Goal: Check status: Check status

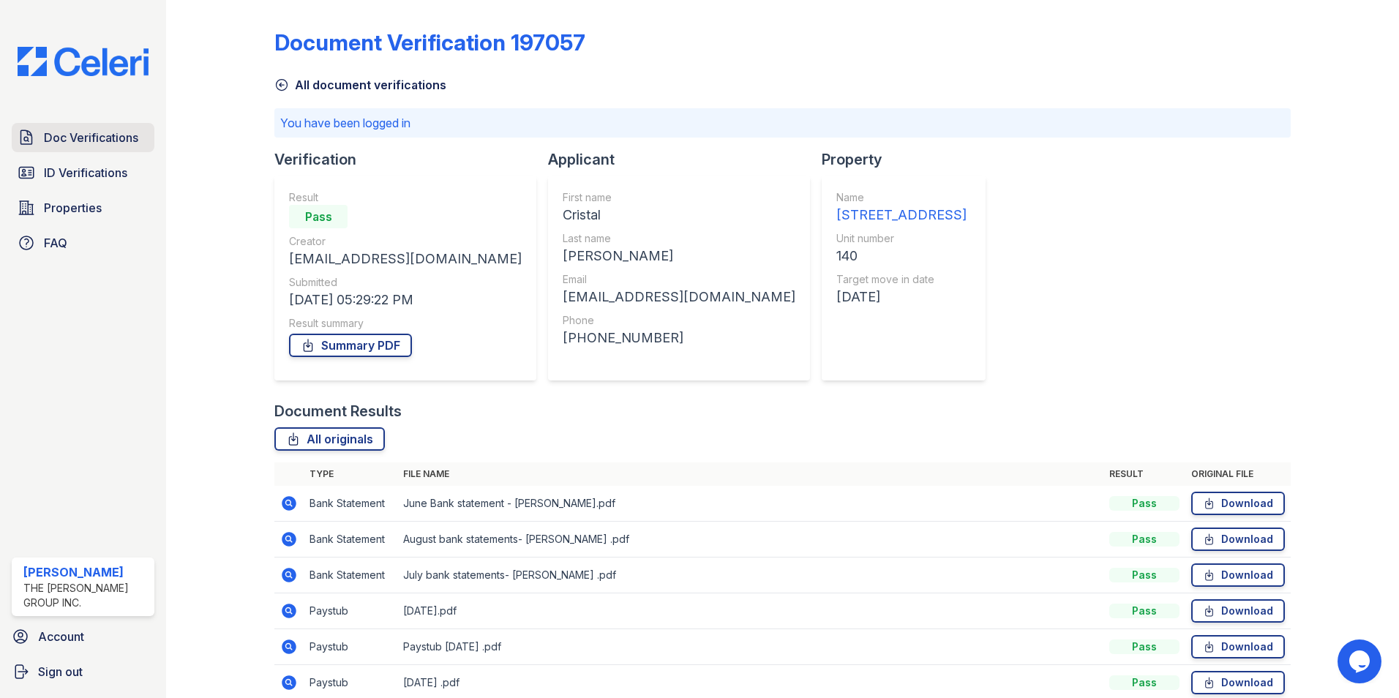
click at [70, 148] on link "Doc Verifications" at bounding box center [83, 137] width 143 height 29
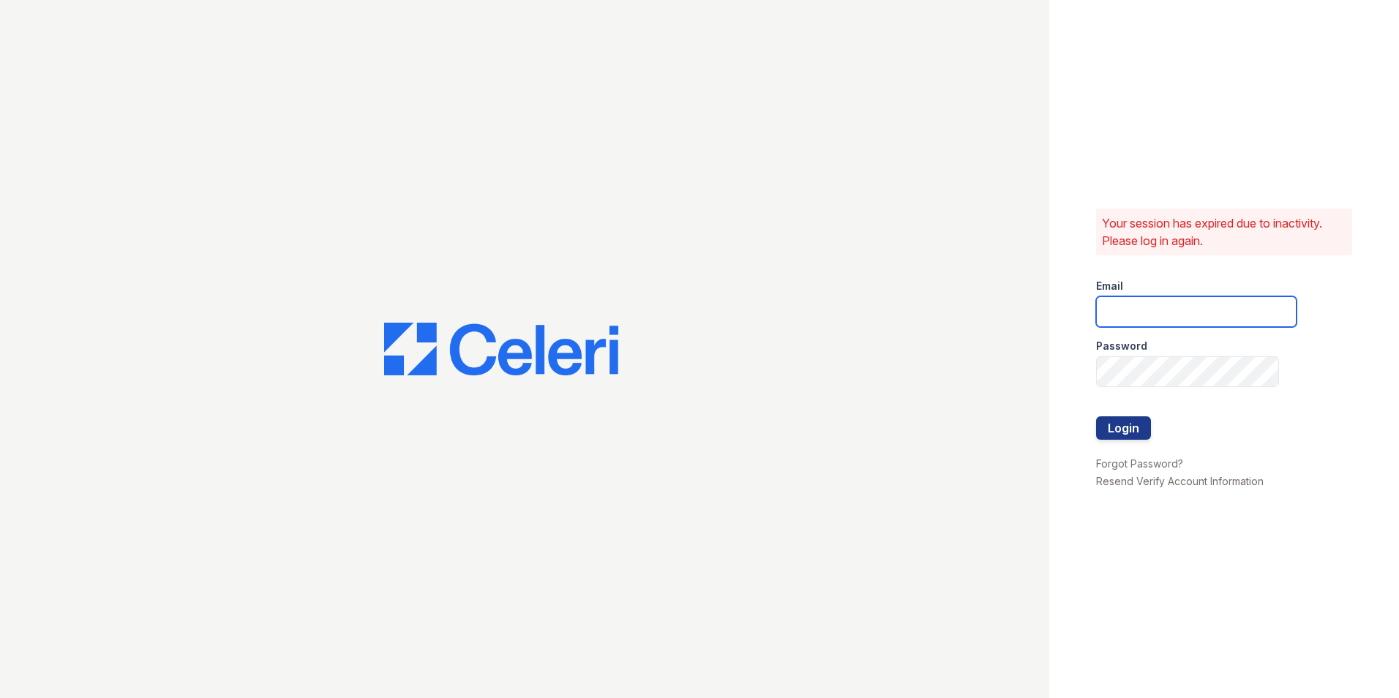
click at [1130, 310] on input "email" at bounding box center [1196, 311] width 200 height 31
type input "[EMAIL_ADDRESS][DOMAIN_NAME]"
click at [1139, 388] on div at bounding box center [1196, 401] width 200 height 29
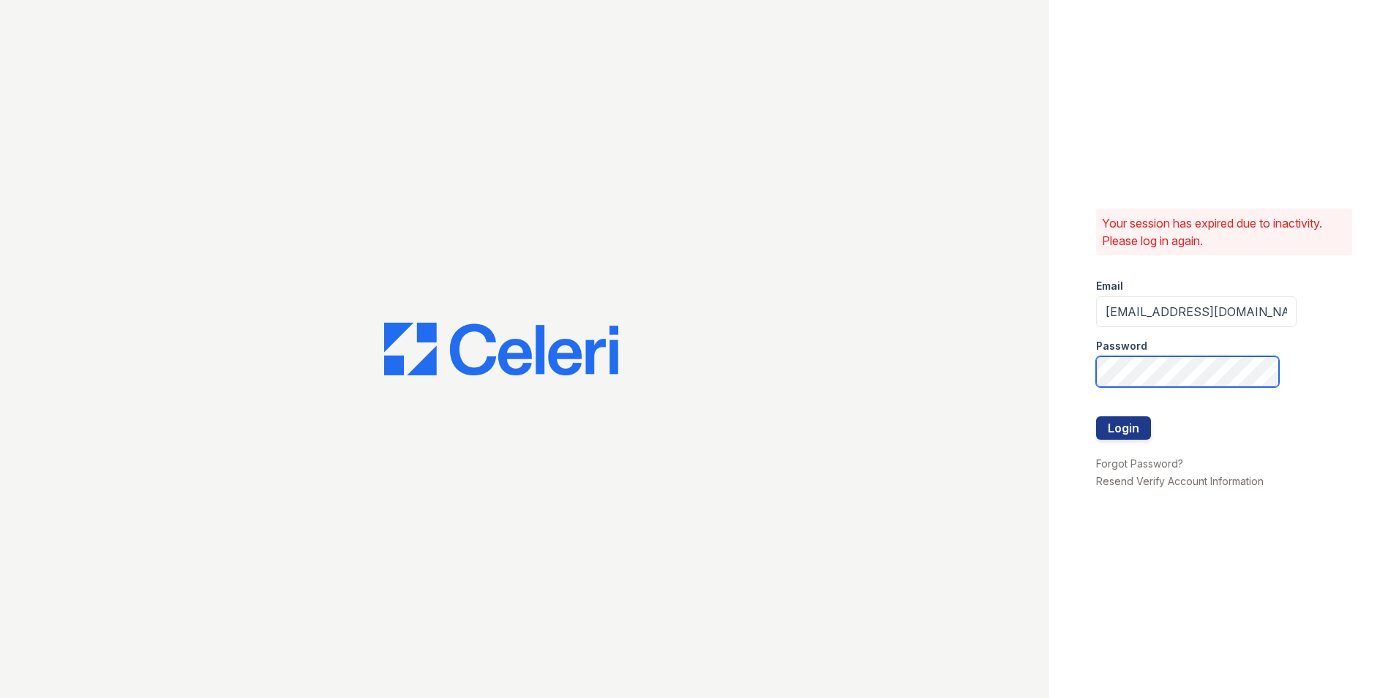
click at [1096, 416] on button "Login" at bounding box center [1123, 427] width 55 height 23
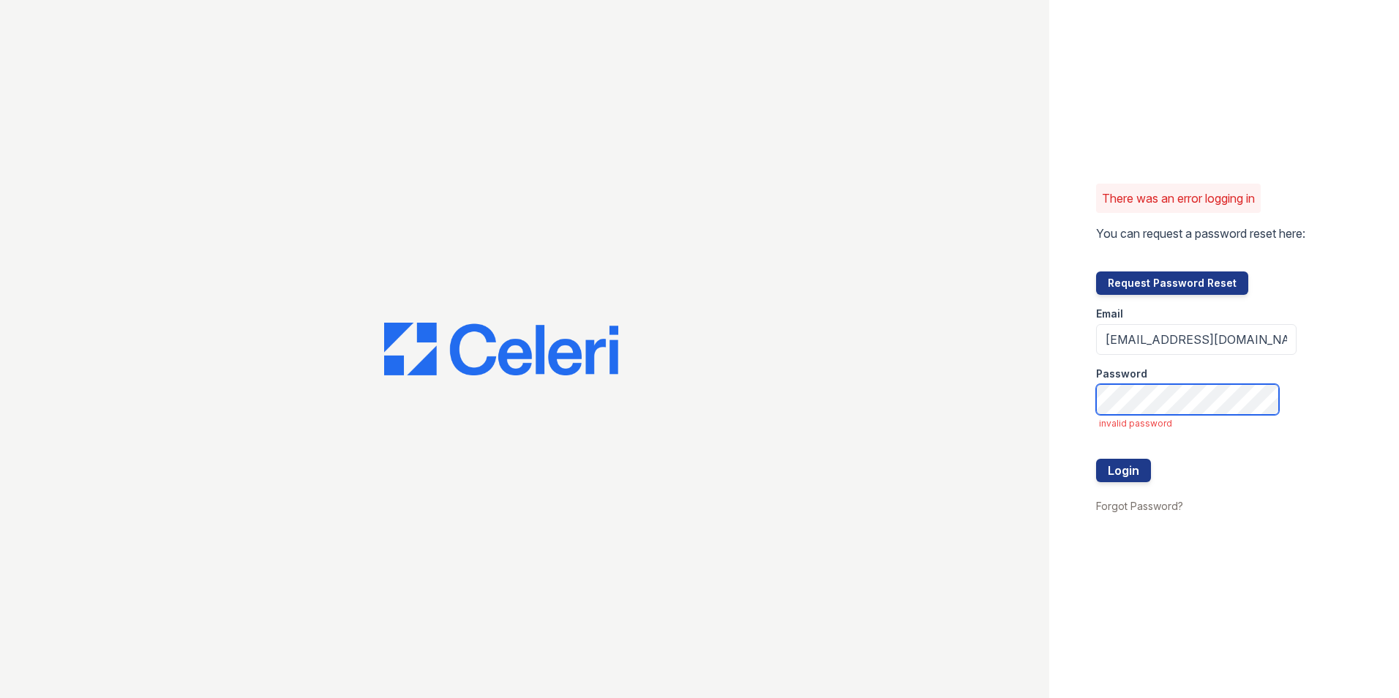
click at [1096, 459] on button "Login" at bounding box center [1123, 470] width 55 height 23
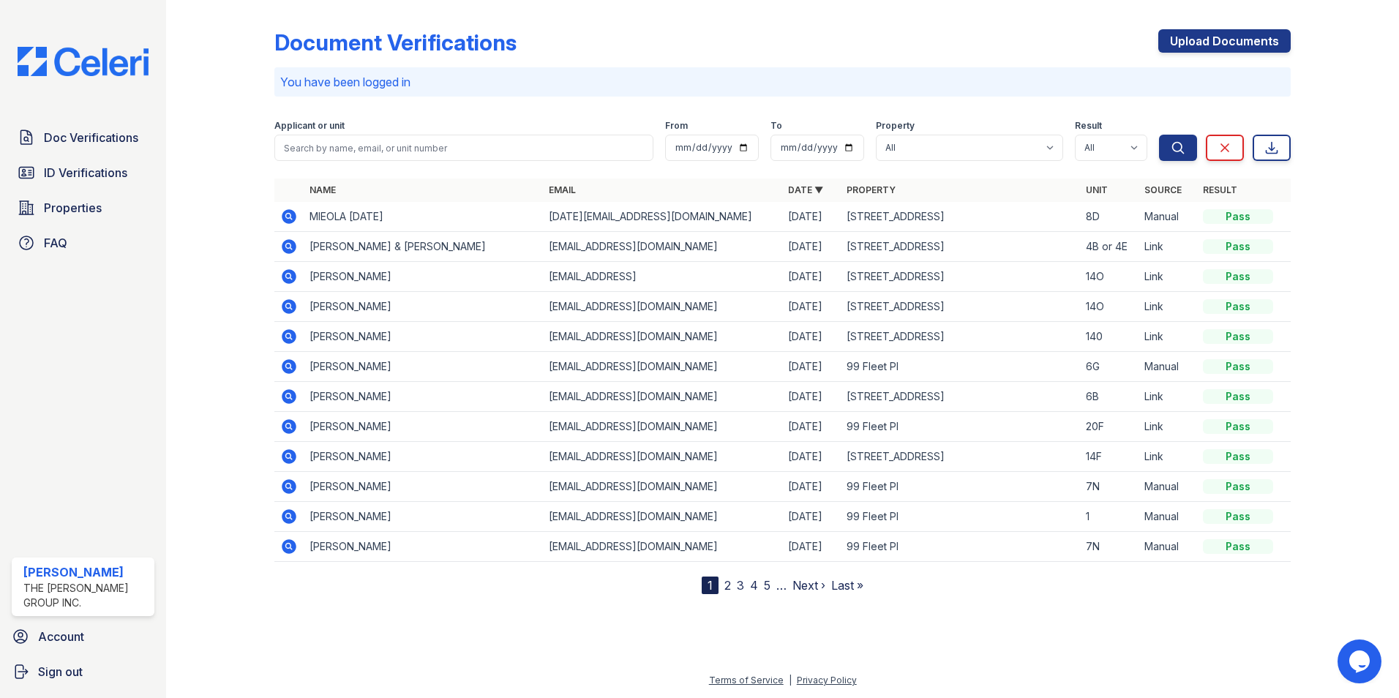
click at [290, 488] on icon at bounding box center [289, 487] width 18 height 18
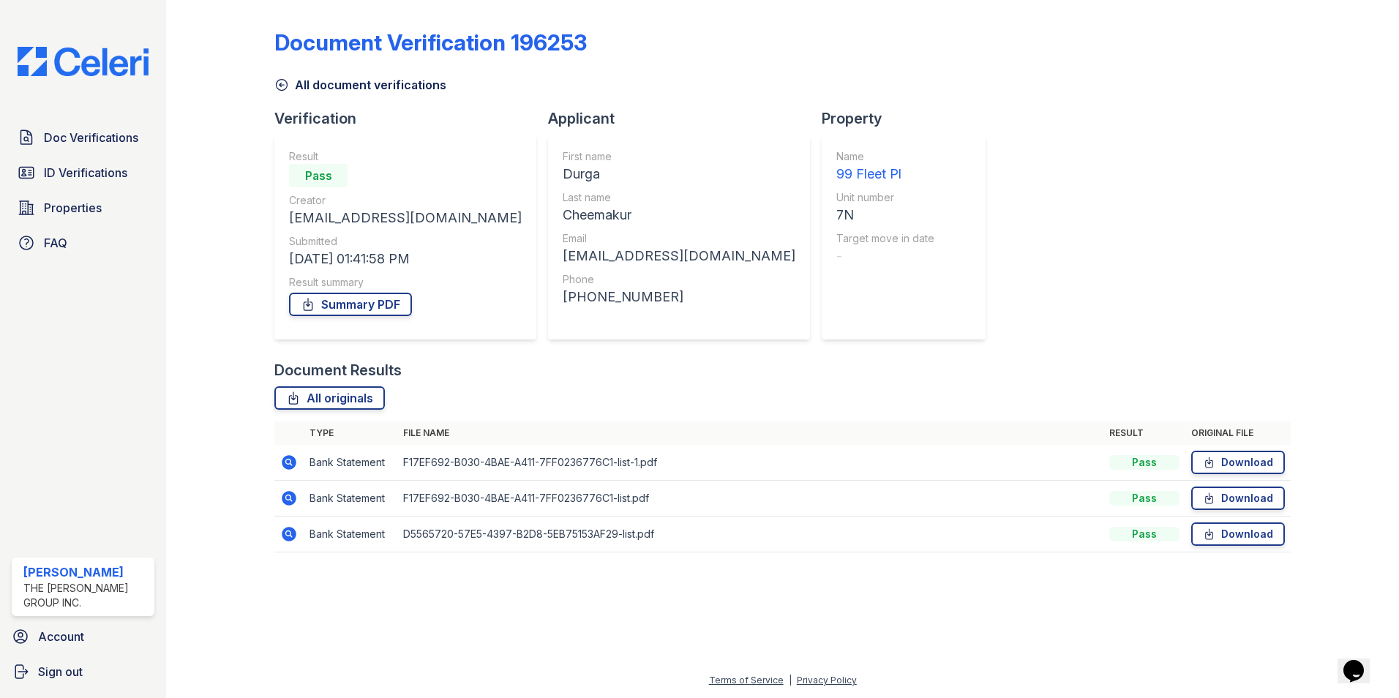
click at [288, 465] on icon at bounding box center [289, 462] width 15 height 15
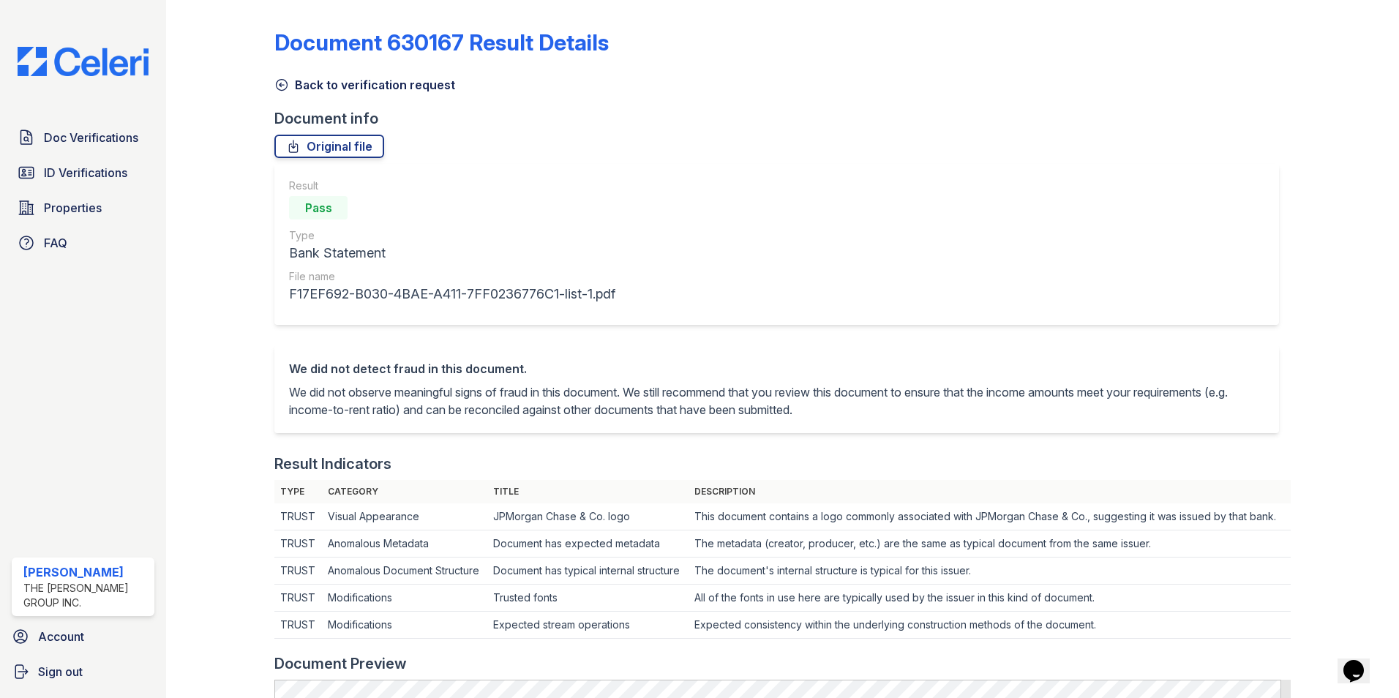
scroll to position [366, 0]
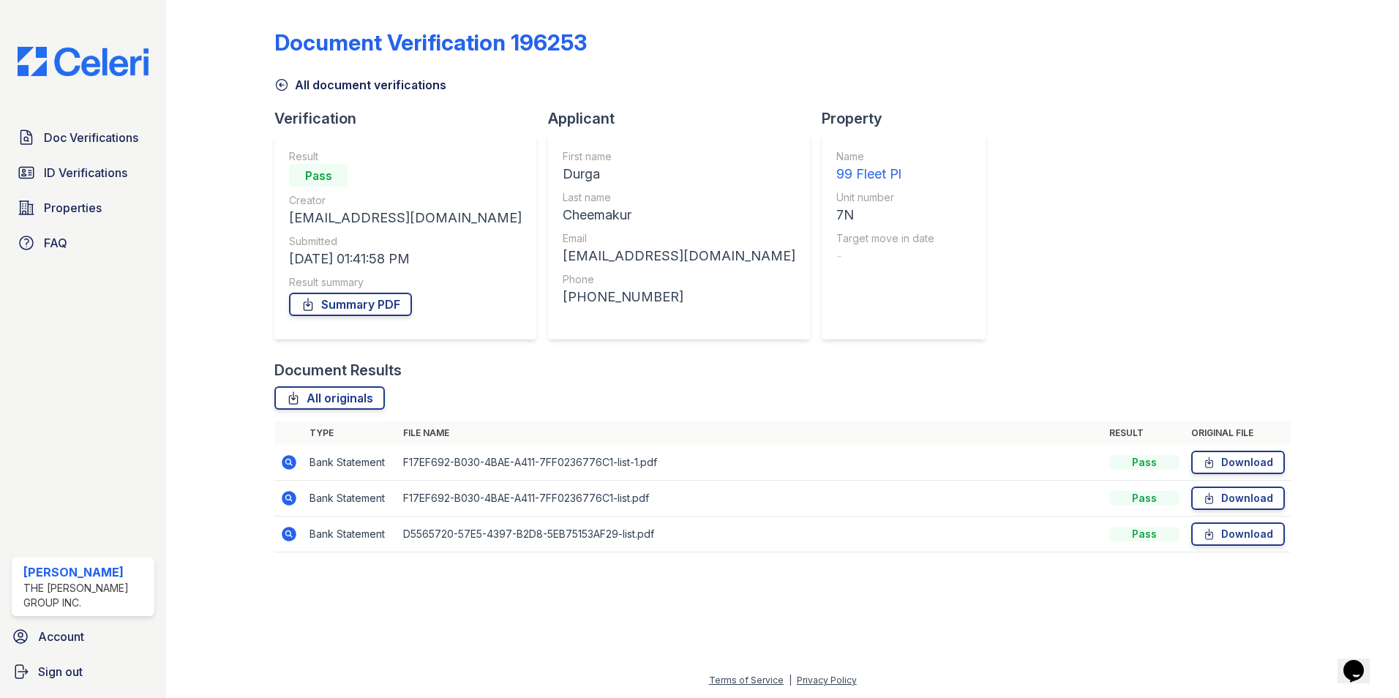
click at [287, 497] on icon at bounding box center [288, 497] width 4 height 4
click at [295, 536] on icon at bounding box center [289, 534] width 15 height 15
